Goal: Information Seeking & Learning: Learn about a topic

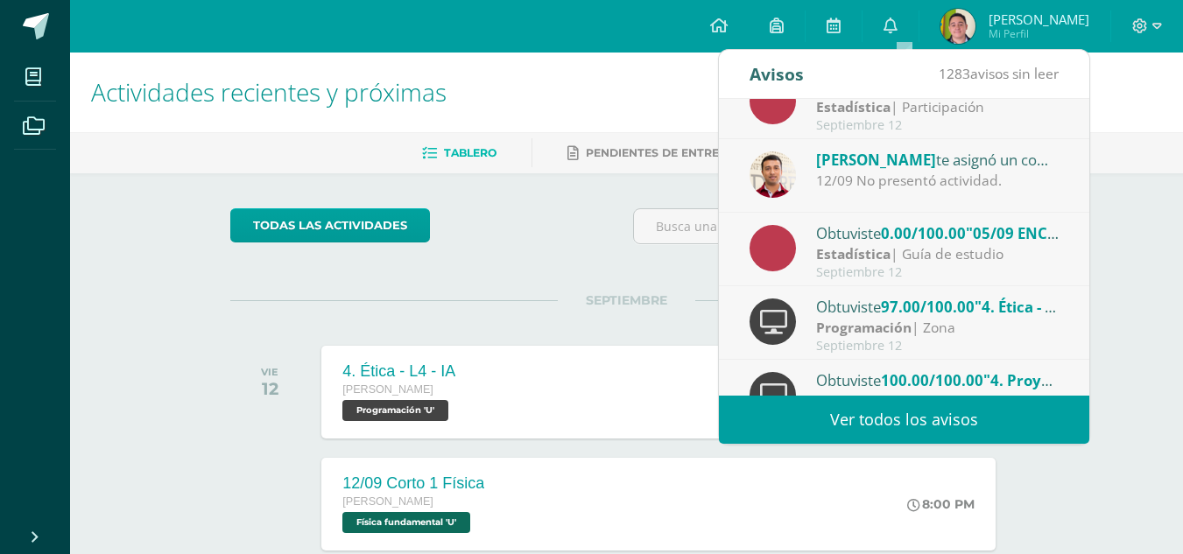
scroll to position [136, 0]
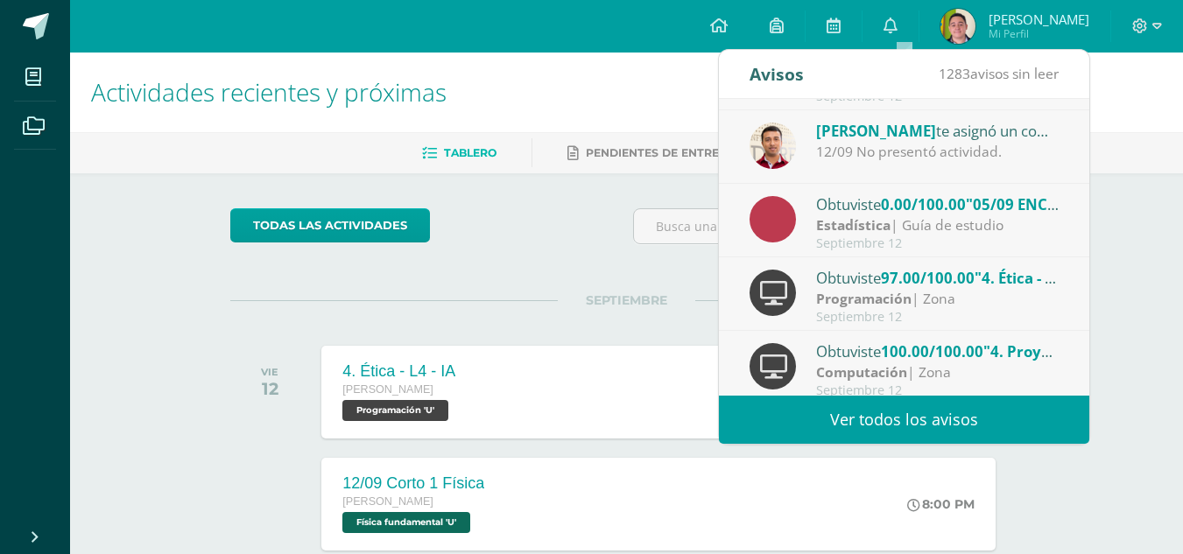
click at [924, 240] on div "Septiembre 12" at bounding box center [937, 243] width 243 height 15
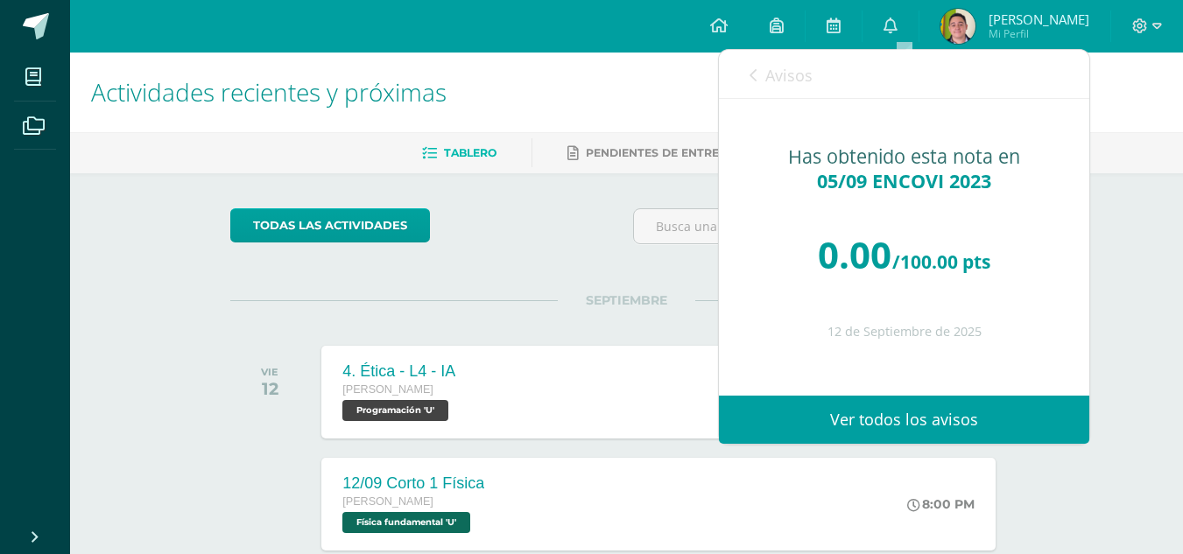
click at [752, 64] on link "Avisos" at bounding box center [781, 75] width 63 height 50
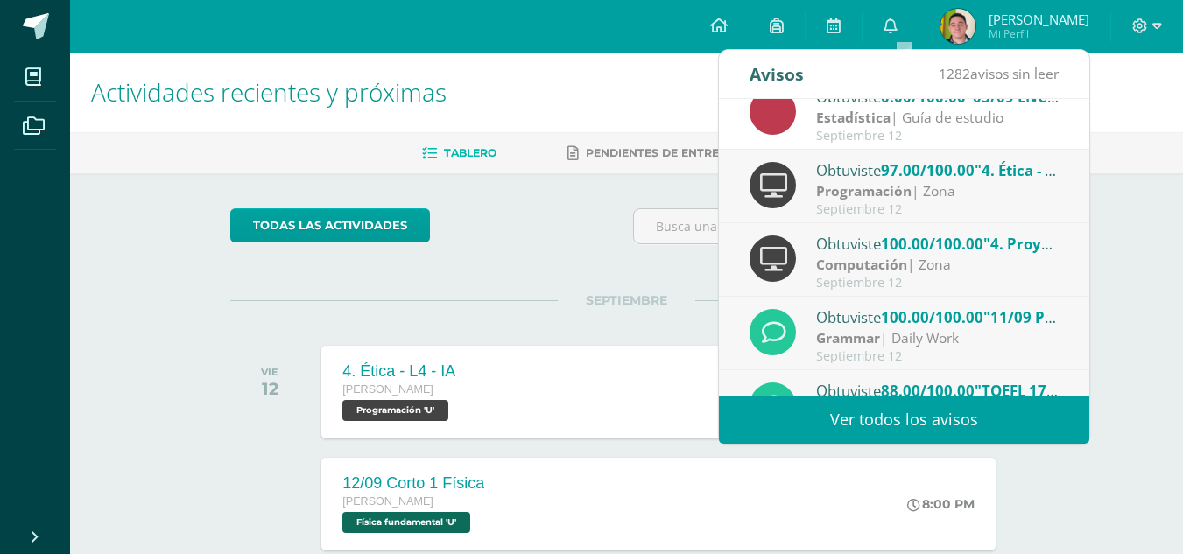
scroll to position [292, 0]
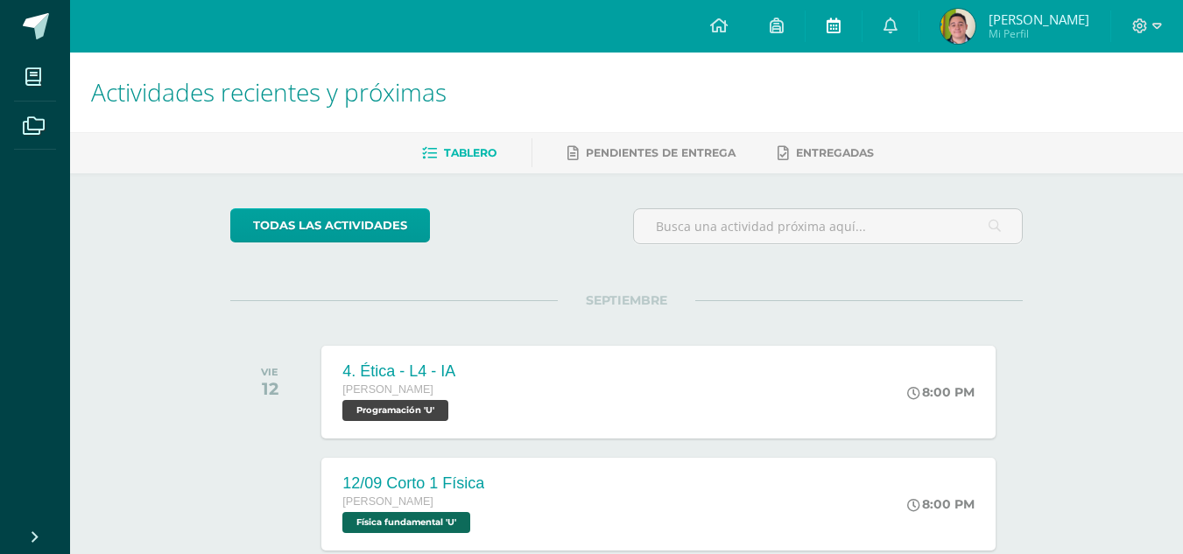
click at [828, 40] on link at bounding box center [834, 26] width 56 height 53
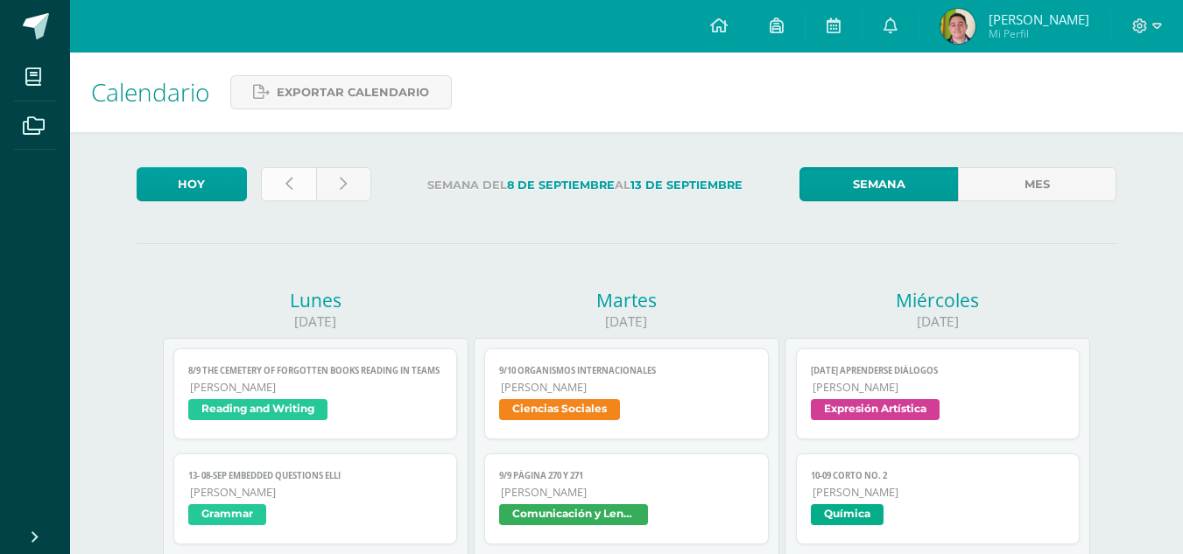
click at [295, 178] on link at bounding box center [288, 184] width 55 height 34
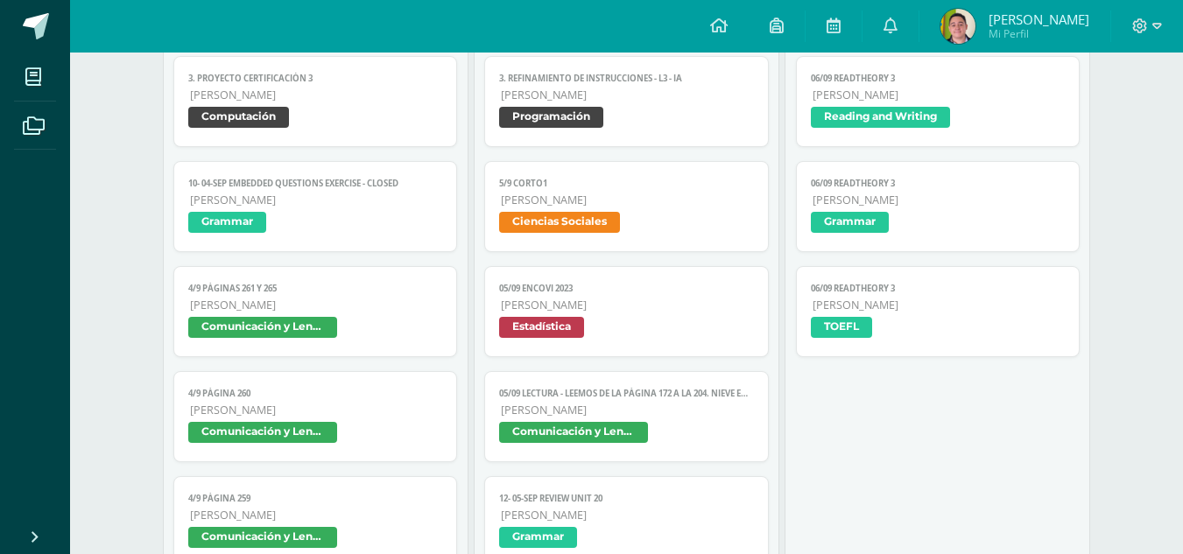
scroll to position [1395, 0]
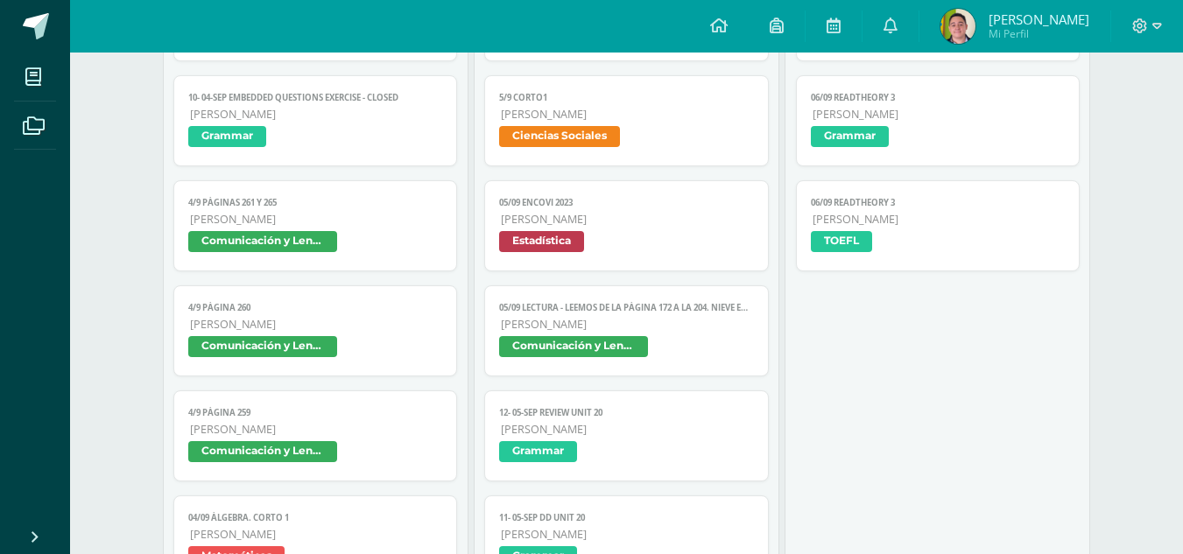
click at [621, 251] on span "Estadística" at bounding box center [626, 243] width 255 height 25
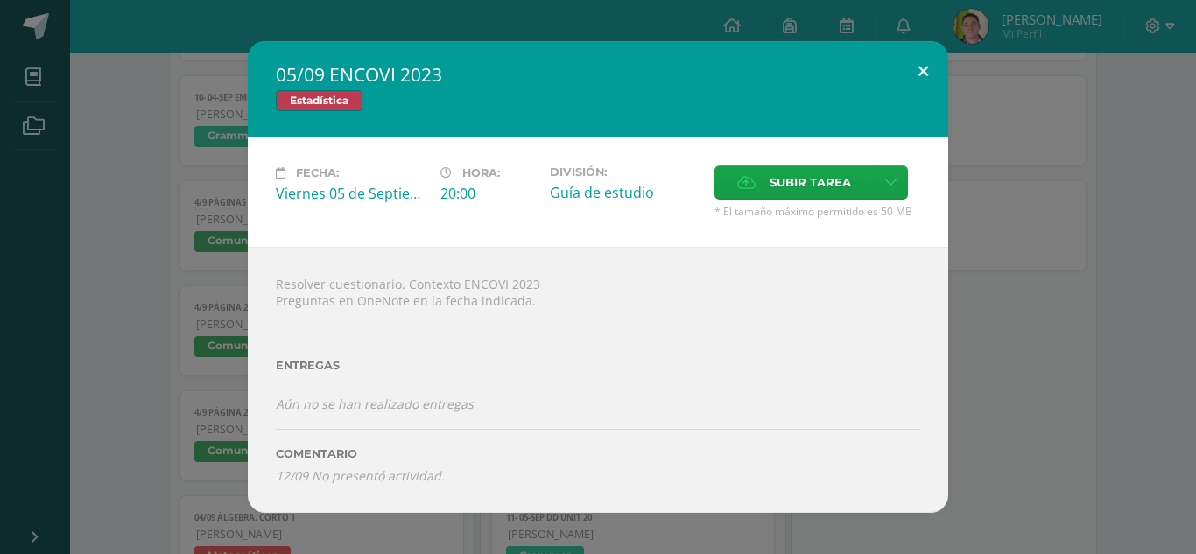
click at [932, 60] on button at bounding box center [923, 71] width 50 height 60
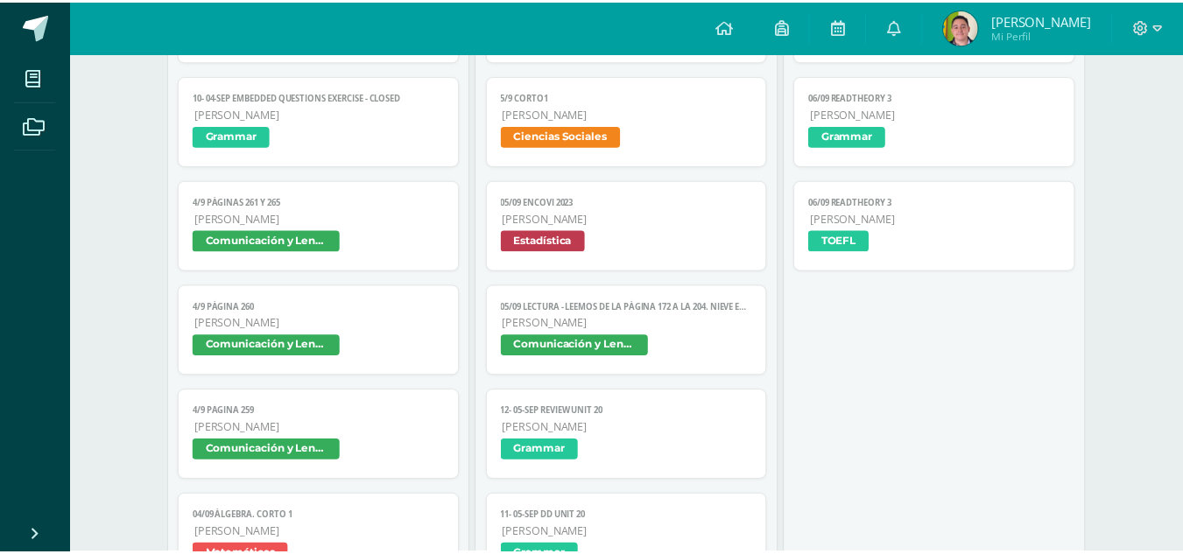
click at [905, 26] on link at bounding box center [904, 26] width 56 height 53
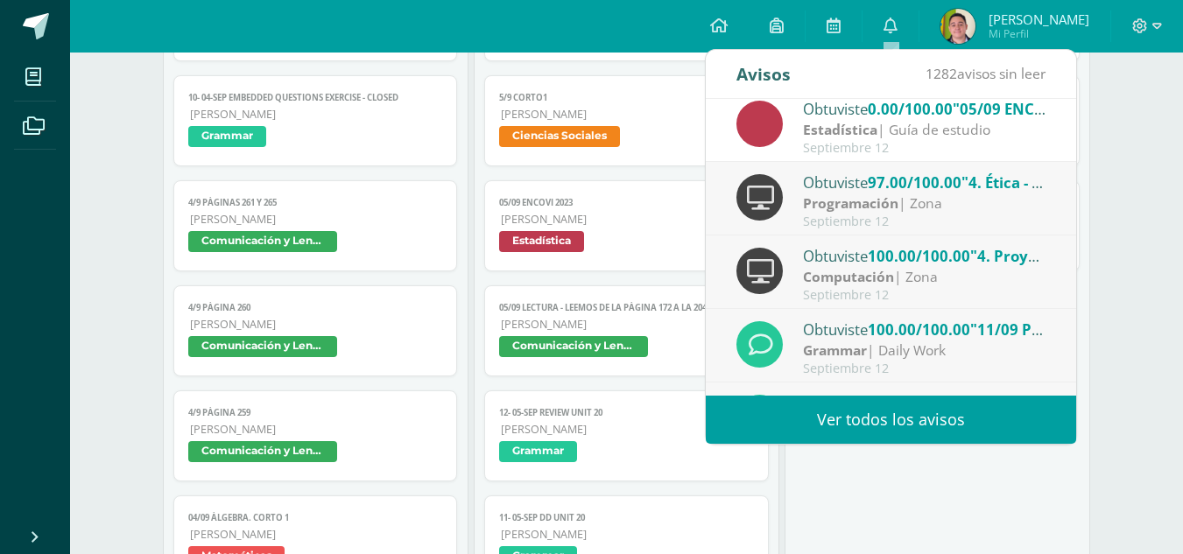
scroll to position [292, 0]
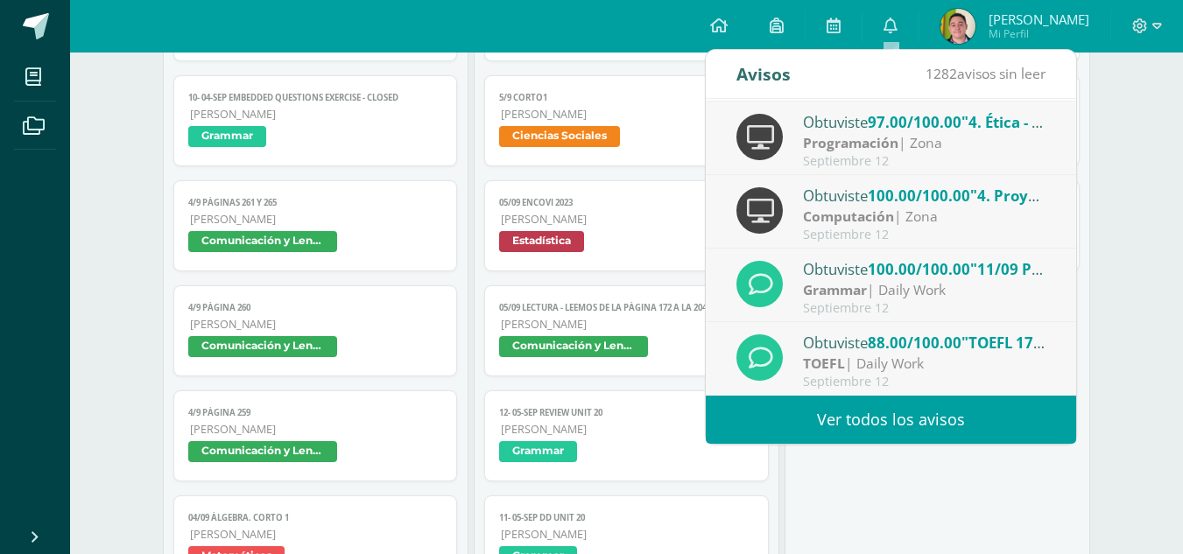
click at [1118, 304] on div "Hoy Semana del 1 de Septiembre al 6 de Septiembre Semana Mes Lunes 01/09/2025 9…" at bounding box center [627, 371] width 1051 height 3268
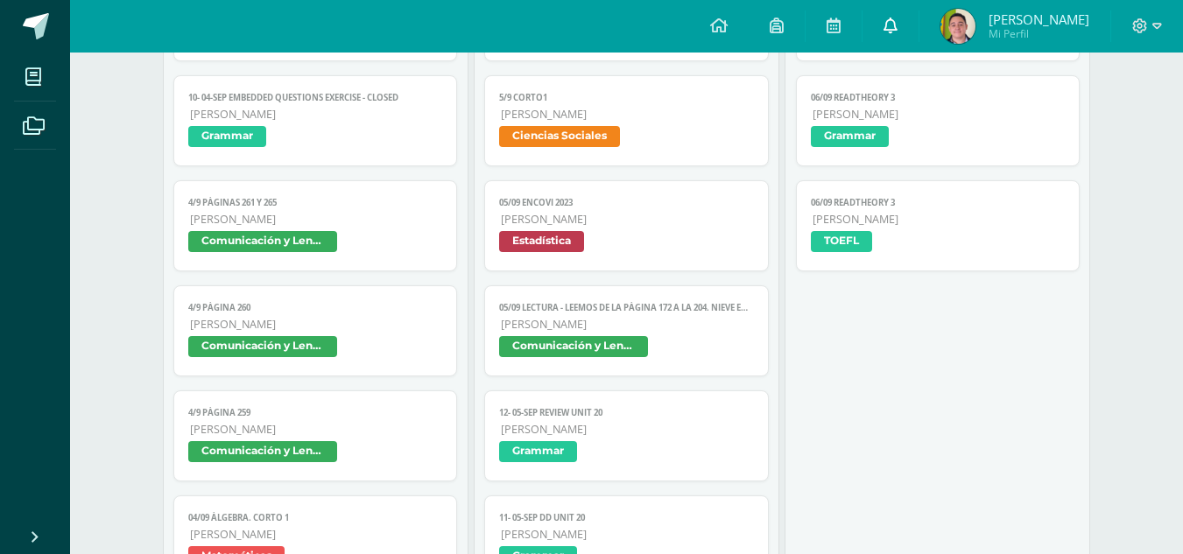
click at [908, 21] on link at bounding box center [891, 26] width 56 height 53
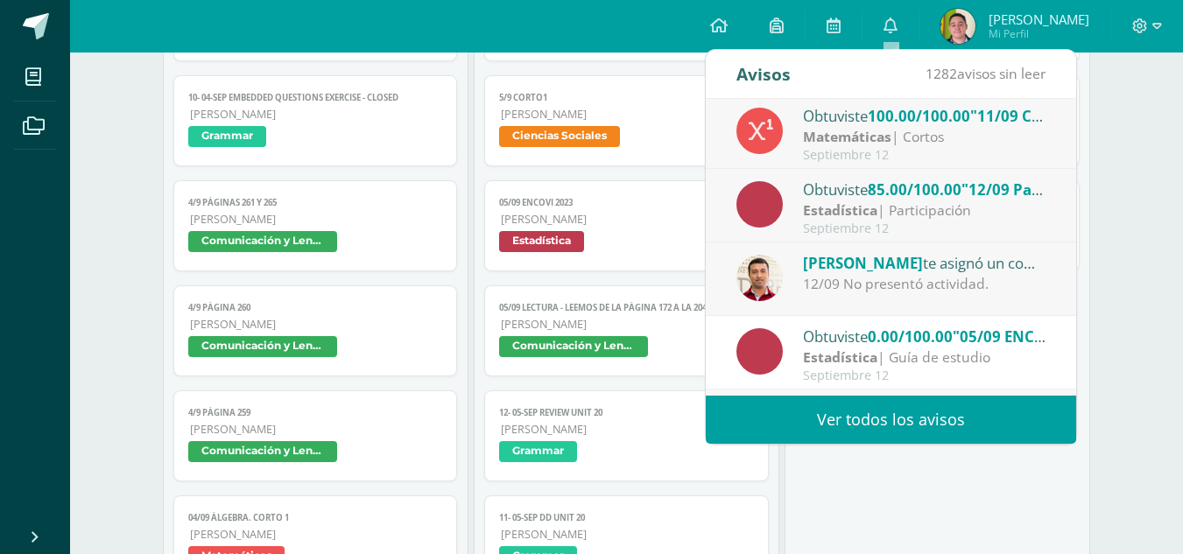
scroll to position [0, 0]
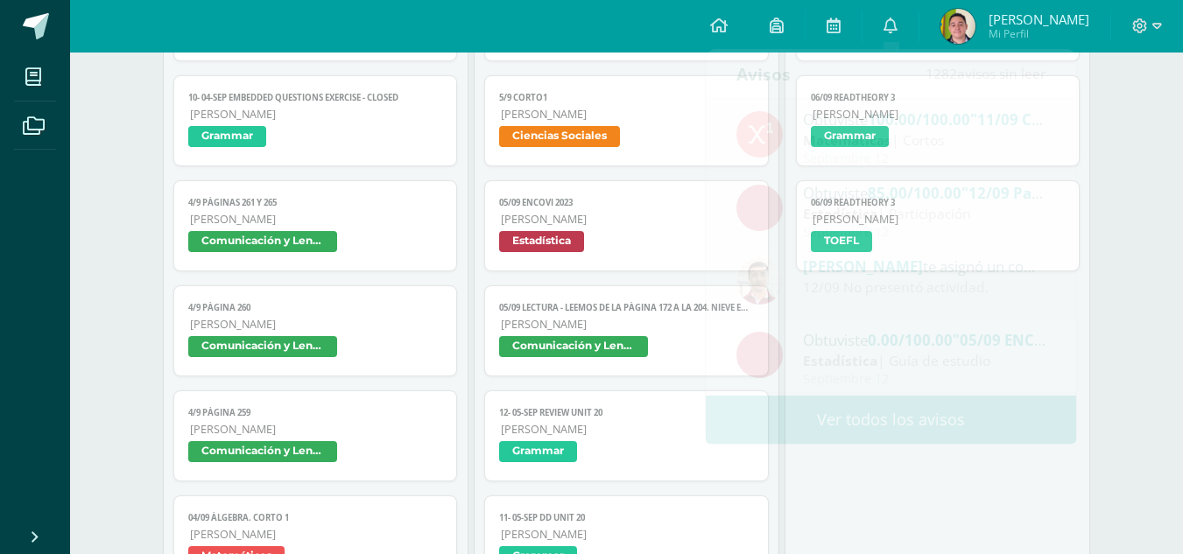
click at [1152, 289] on div "Calendario Exportar calendario Hoy Semana del 1 de Septiembre al 6 de Septiembr…" at bounding box center [626, 332] width 1113 height 3348
